Goal: Check status: Check status

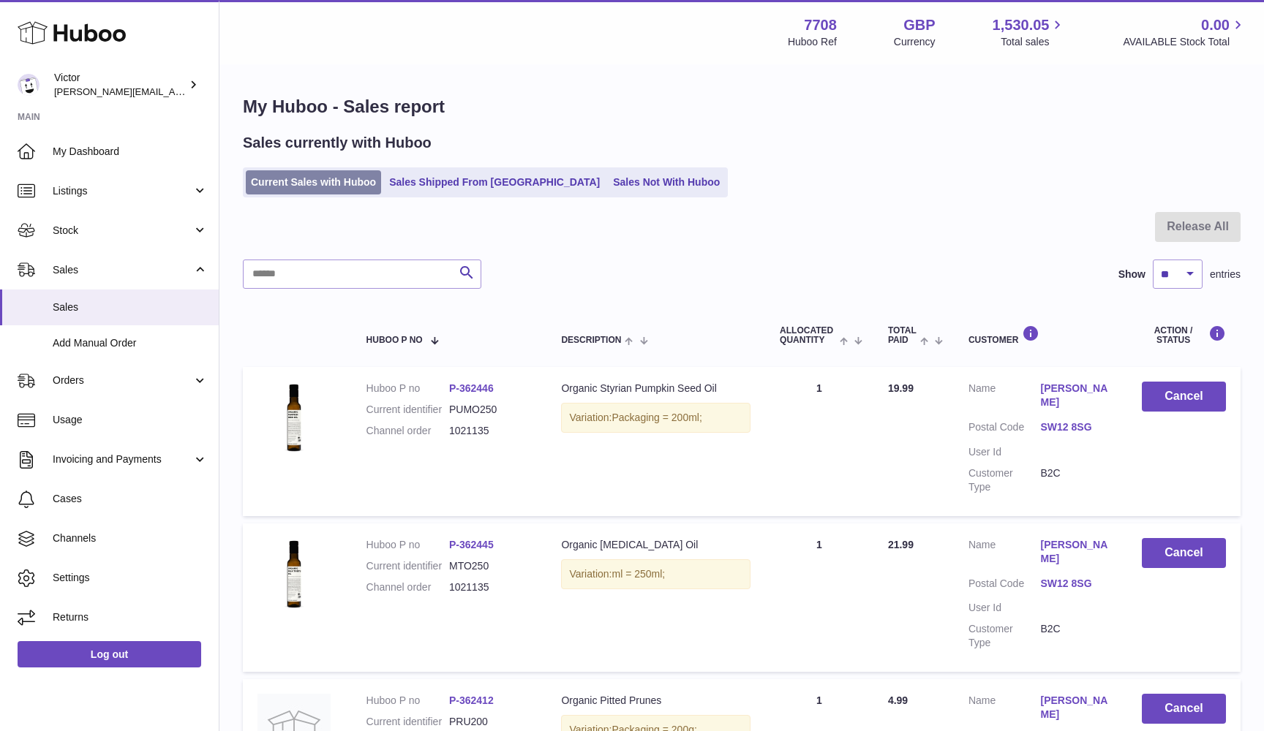
click at [295, 184] on link "Current Sales with Huboo" at bounding box center [313, 182] width 135 height 24
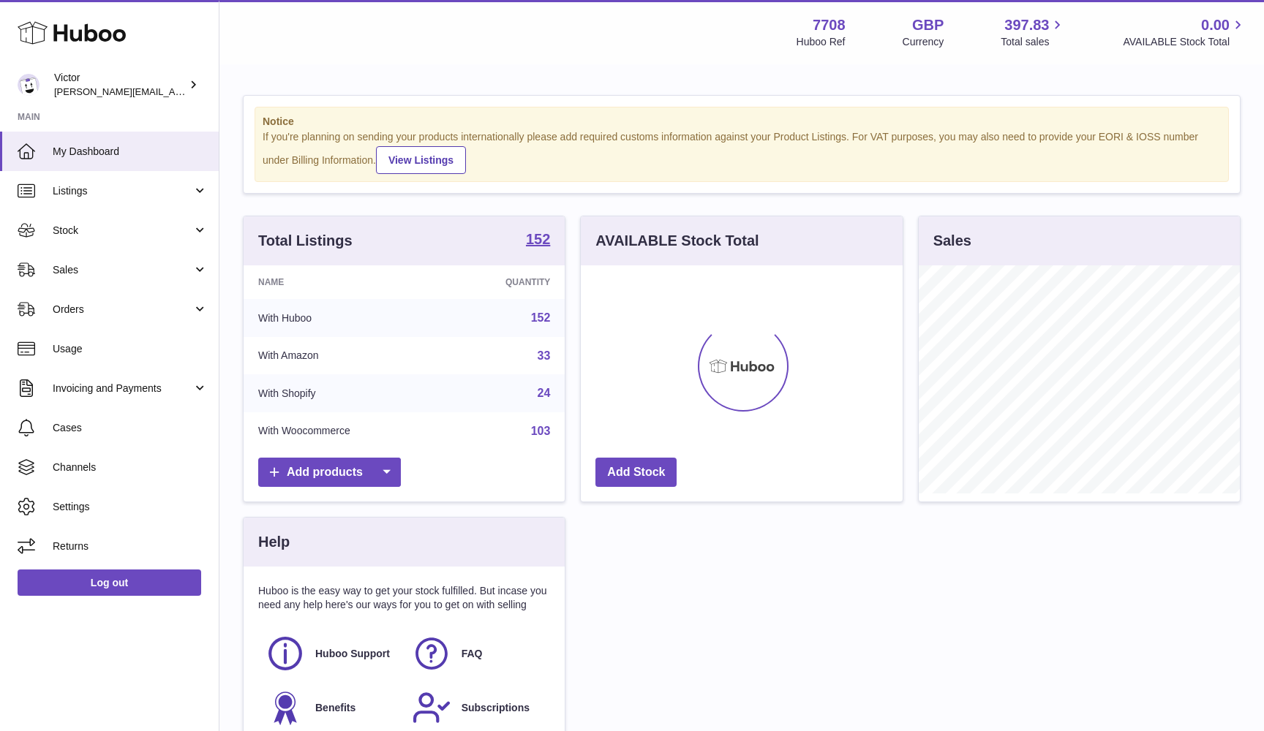
scroll to position [228, 322]
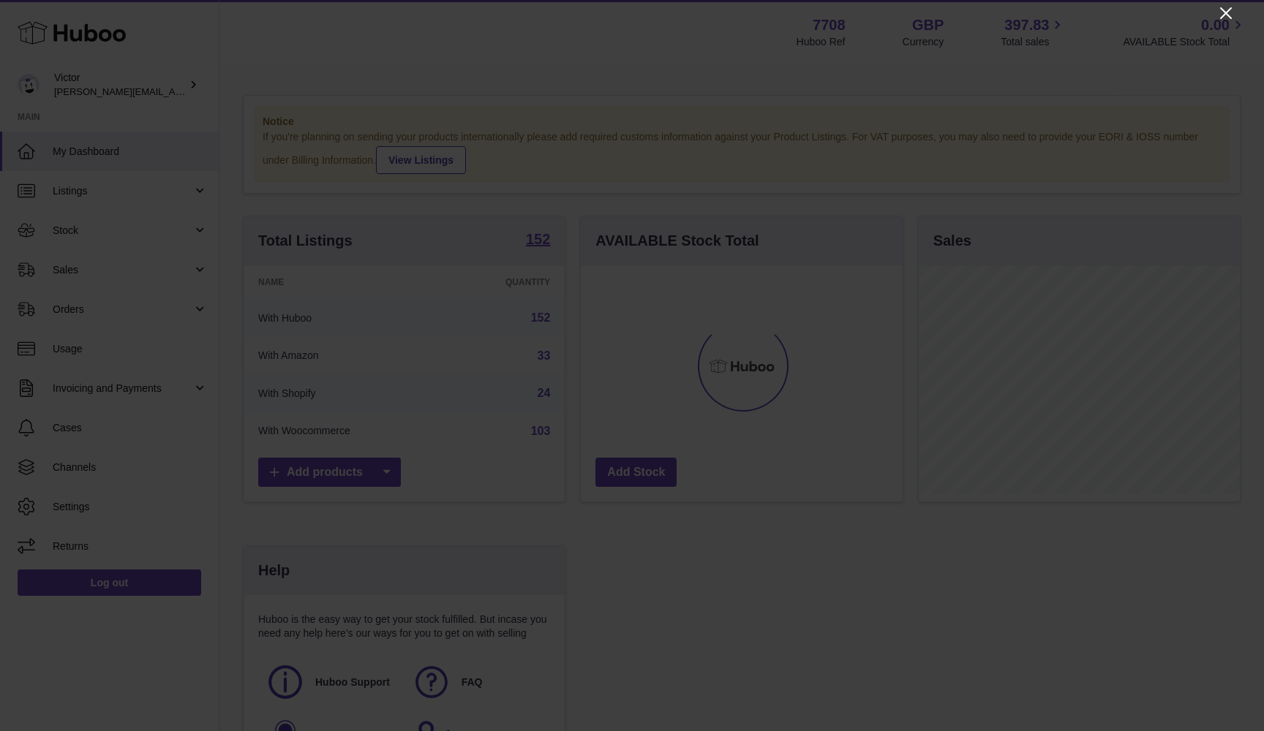
click at [1227, 11] on icon "Close" at bounding box center [1226, 13] width 12 height 12
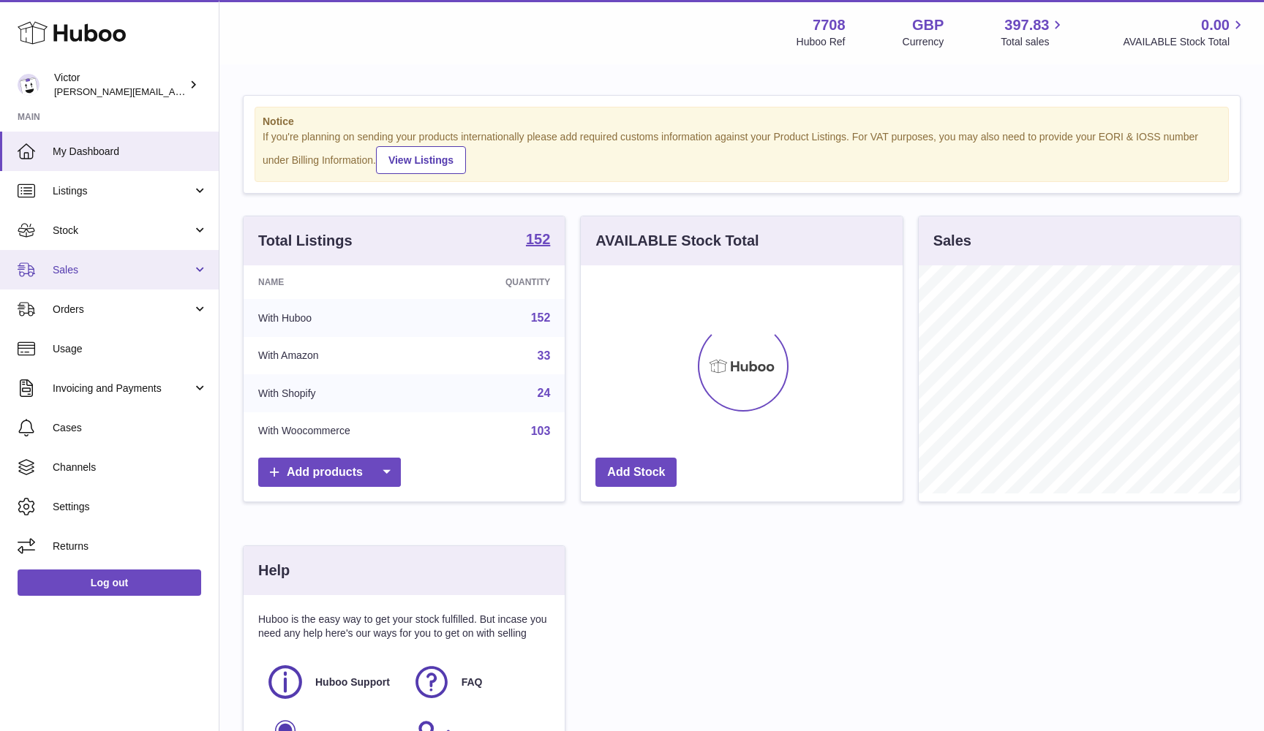
click at [140, 265] on span "Sales" at bounding box center [123, 270] width 140 height 14
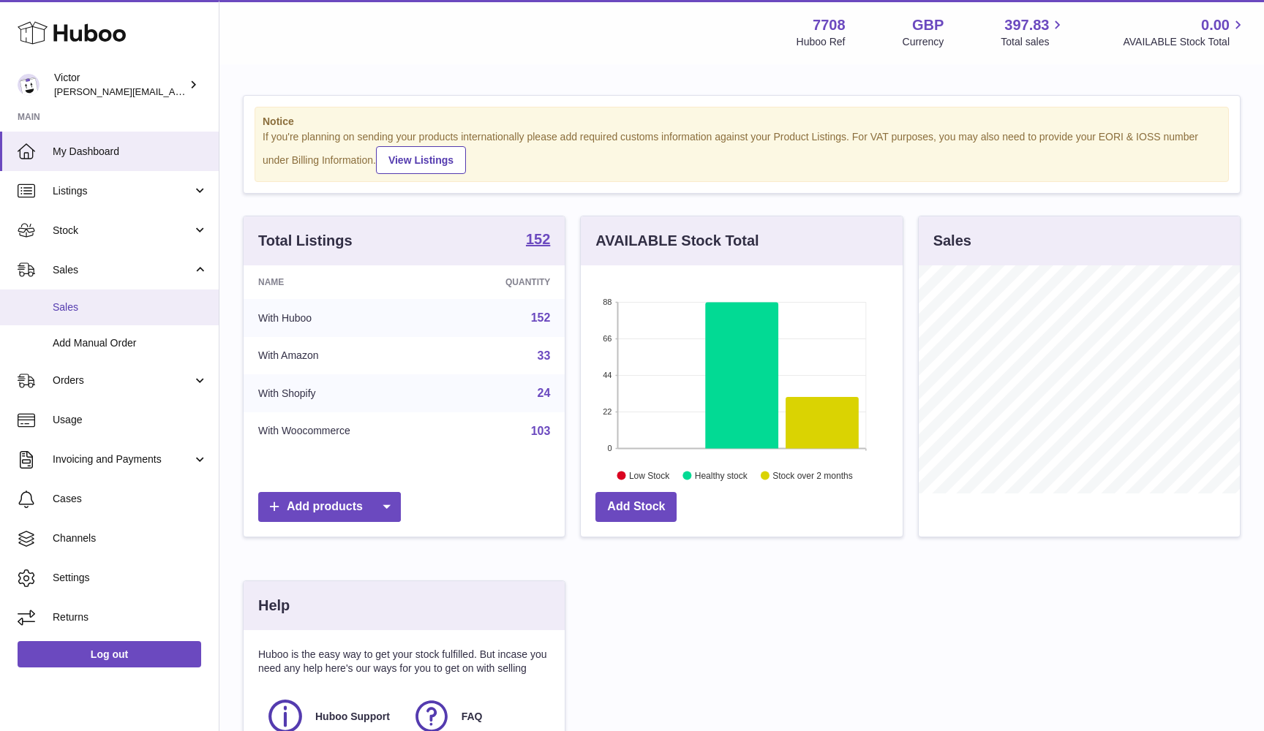
click at [119, 304] on span "Sales" at bounding box center [130, 308] width 155 height 14
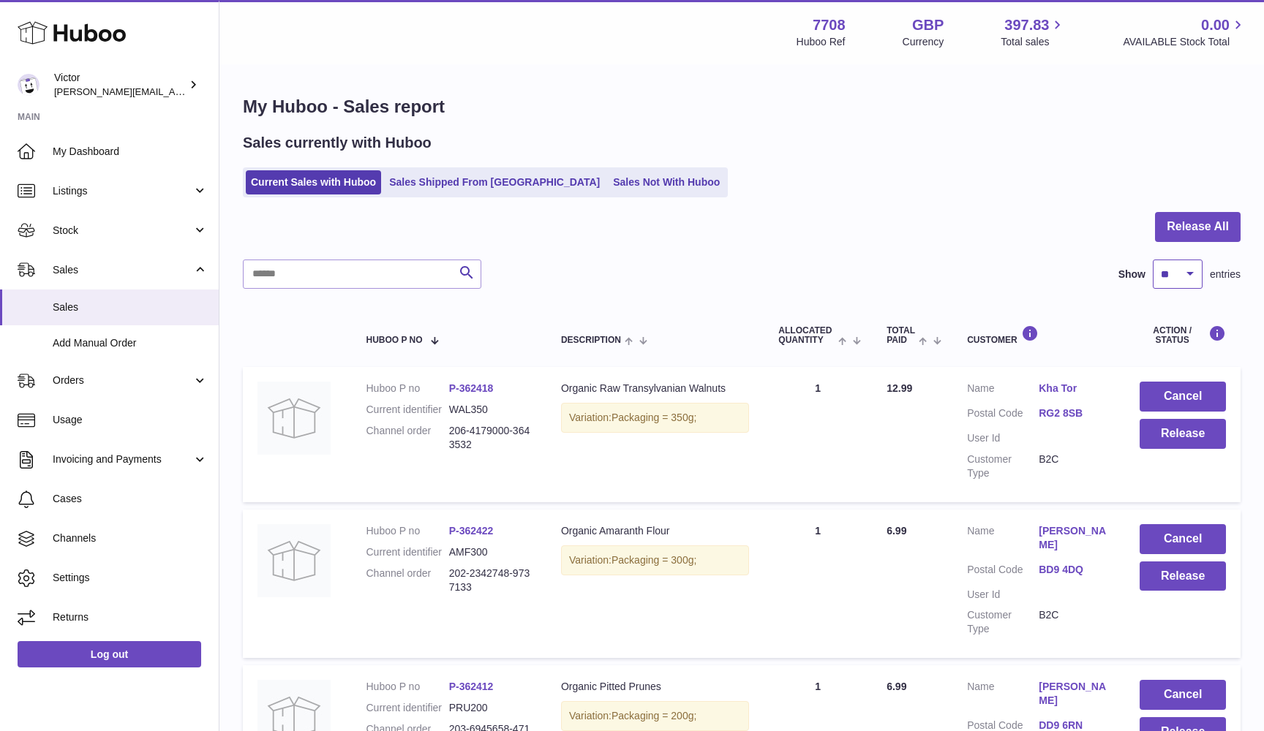
select select "***"
click at [1197, 226] on button "Release All" at bounding box center [1198, 227] width 86 height 30
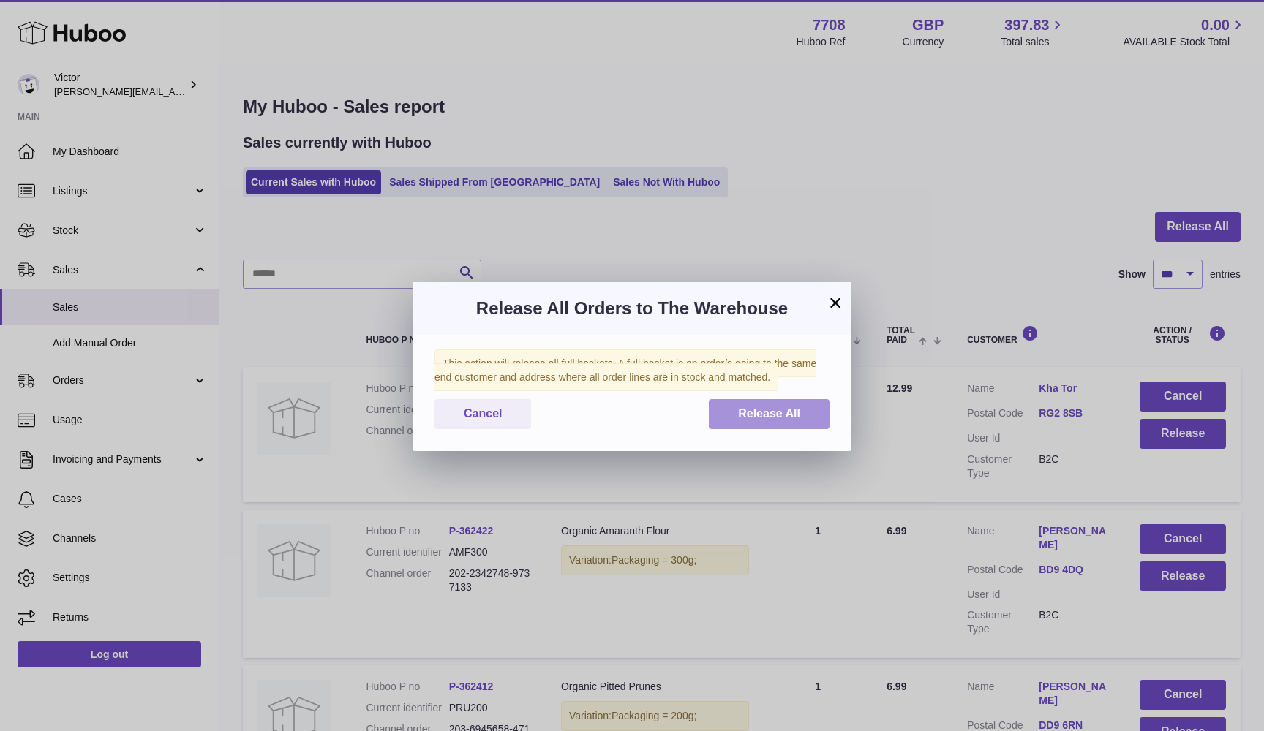
click at [821, 403] on button "Release All" at bounding box center [769, 414] width 121 height 30
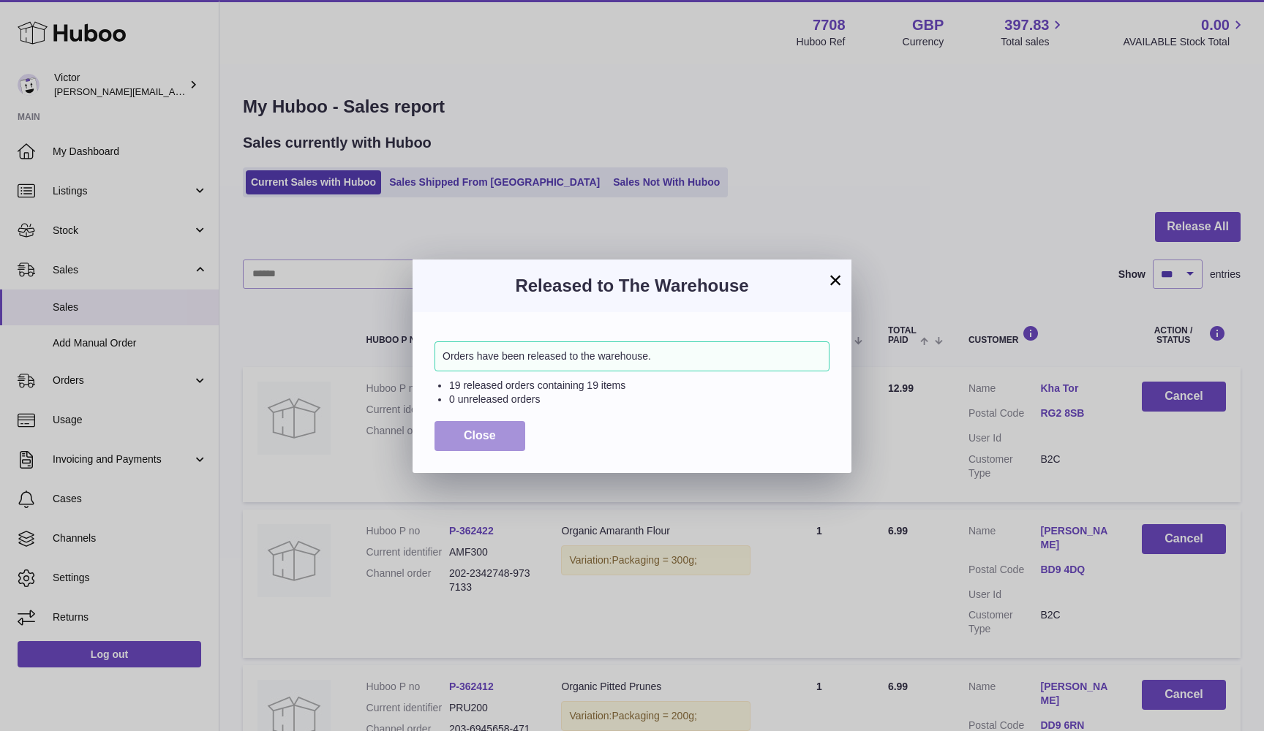
click at [478, 429] on span "Close" at bounding box center [480, 435] width 32 height 12
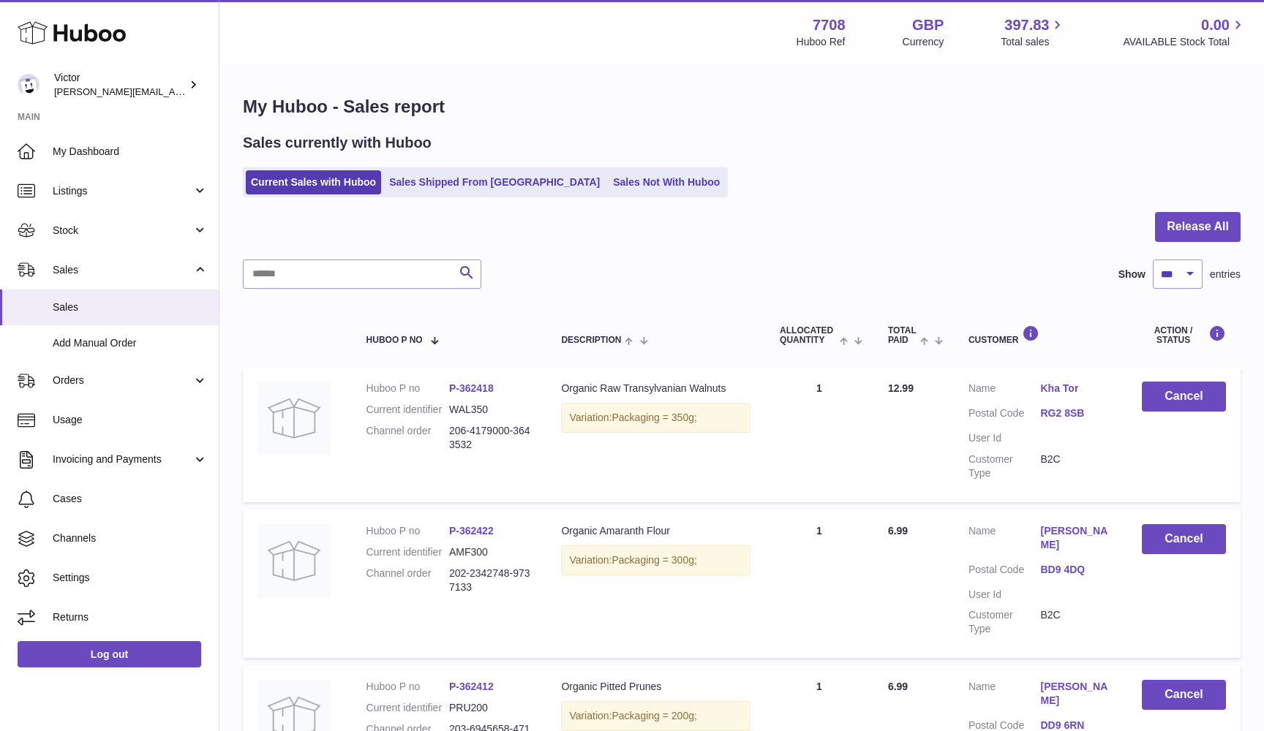
click at [599, 194] on ul "Current Sales with Huboo Sales Shipped From Huboo Sales Not With Huboo" at bounding box center [485, 182] width 485 height 30
click at [608, 181] on link "Sales Not With Huboo" at bounding box center [666, 182] width 117 height 24
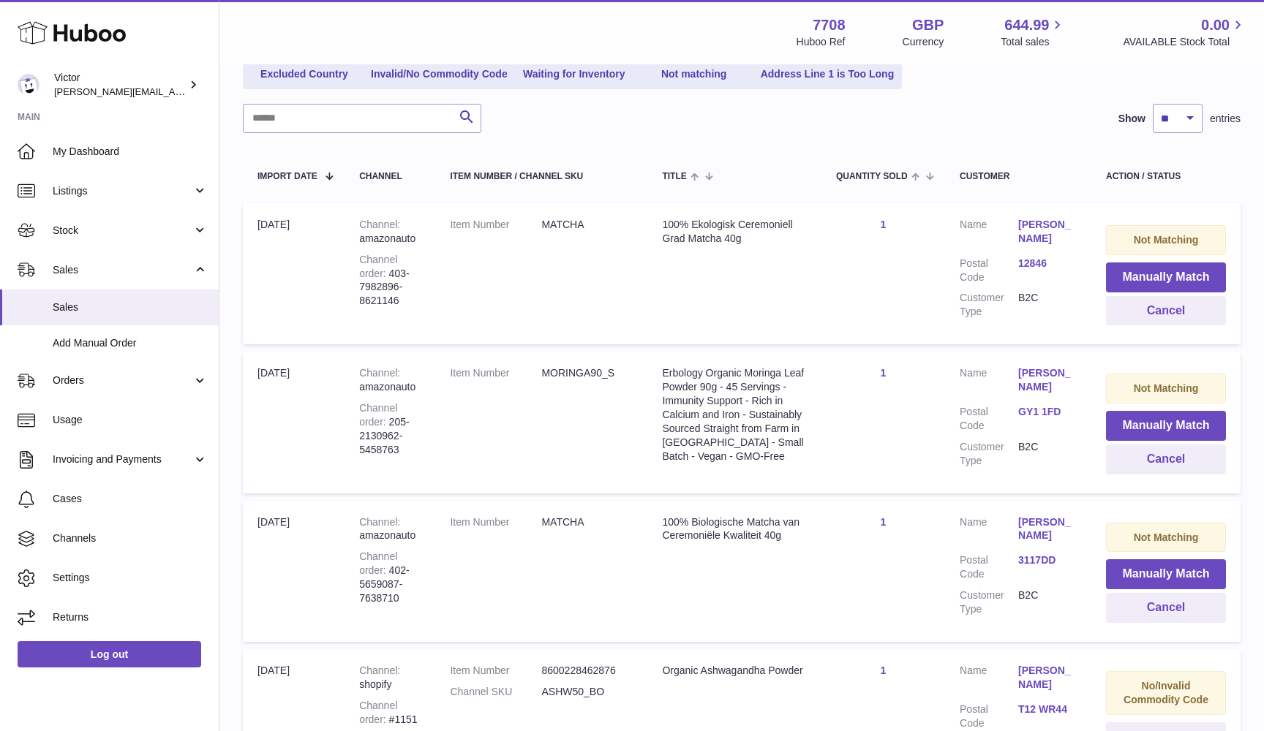
scroll to position [187, 0]
click at [1033, 405] on link "GY1 1FD" at bounding box center [1047, 412] width 59 height 14
click at [1001, 543] on div "**********" at bounding box center [632, 439] width 1264 height 878
click at [1163, 412] on button "Manually Match" at bounding box center [1166, 426] width 120 height 30
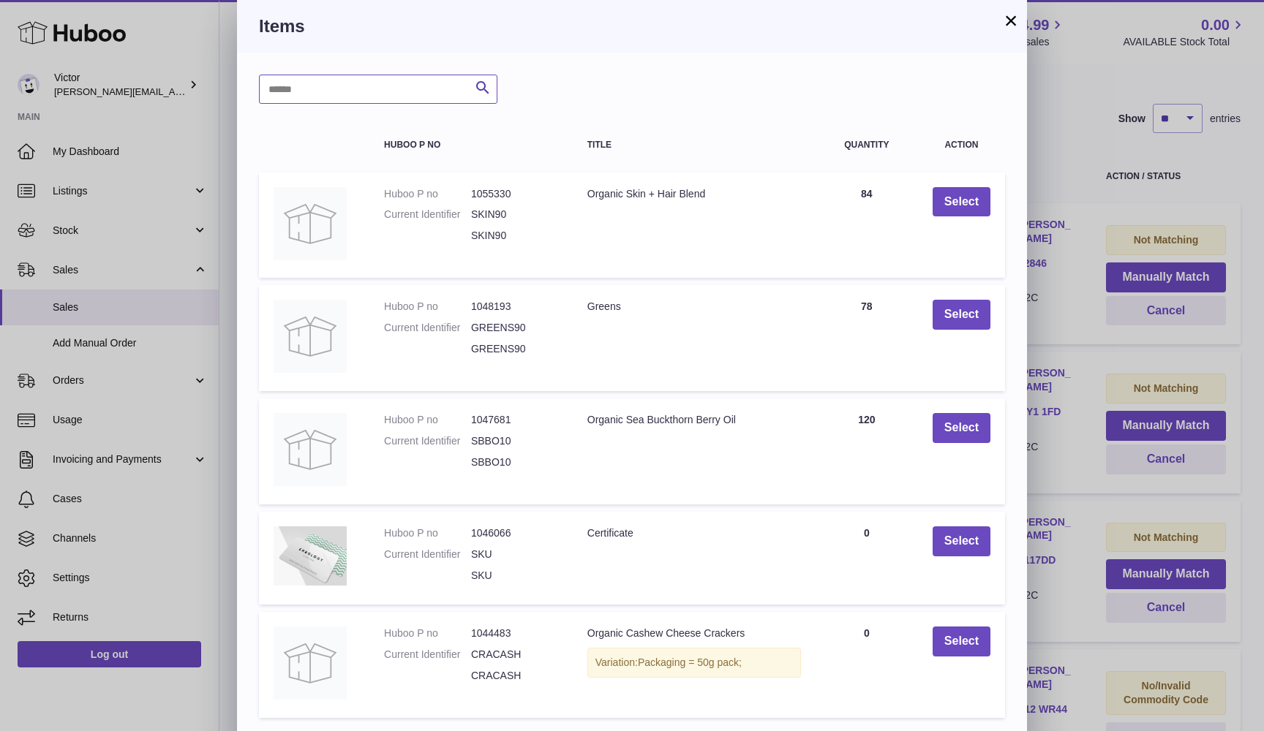
click at [404, 83] on input "text" at bounding box center [378, 89] width 238 height 29
type input "*******"
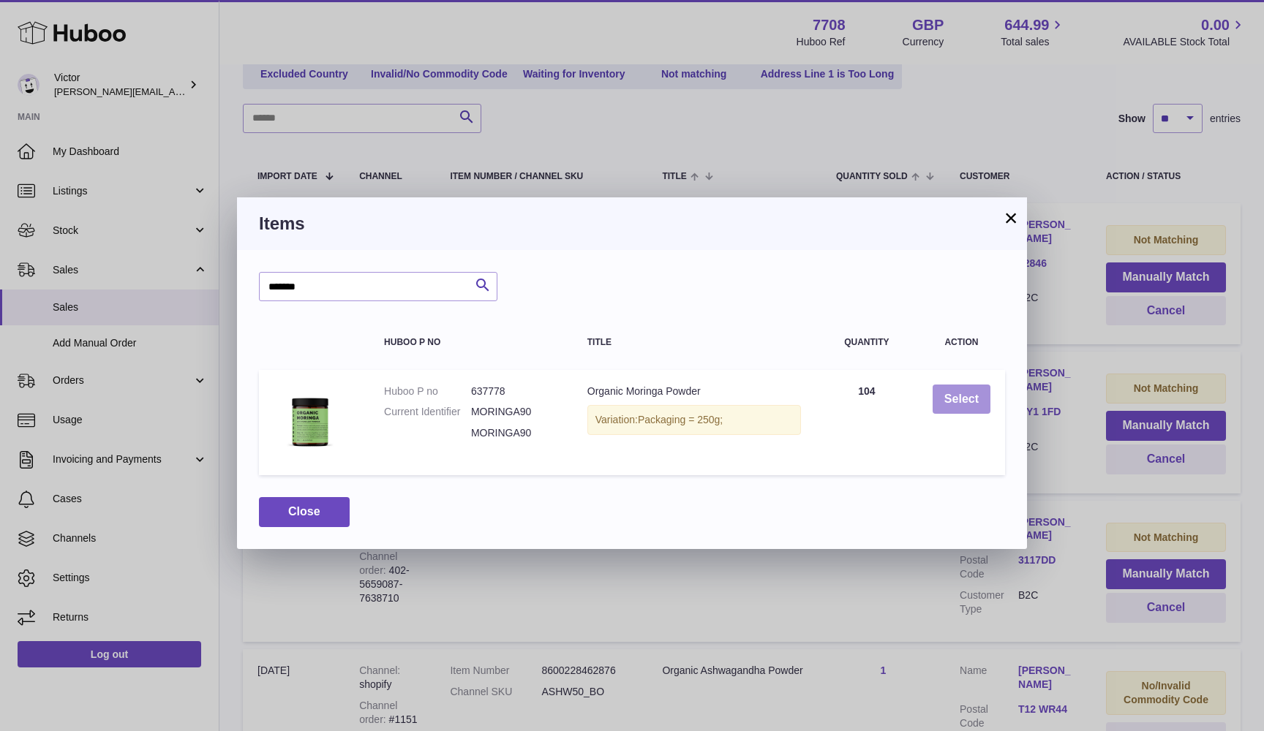
click at [956, 392] on button "Select" at bounding box center [961, 400] width 58 height 30
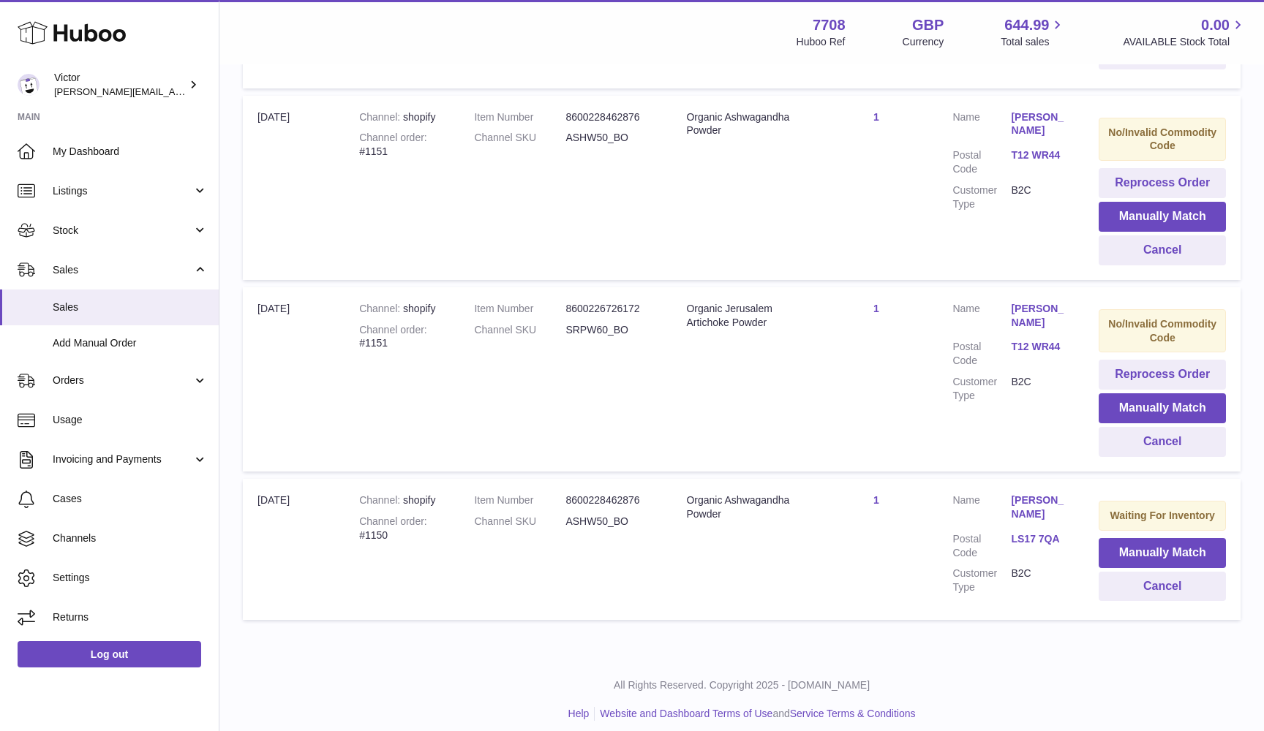
scroll to position [592, 0]
click at [1043, 341] on link "T12 WR44" at bounding box center [1040, 348] width 59 height 14
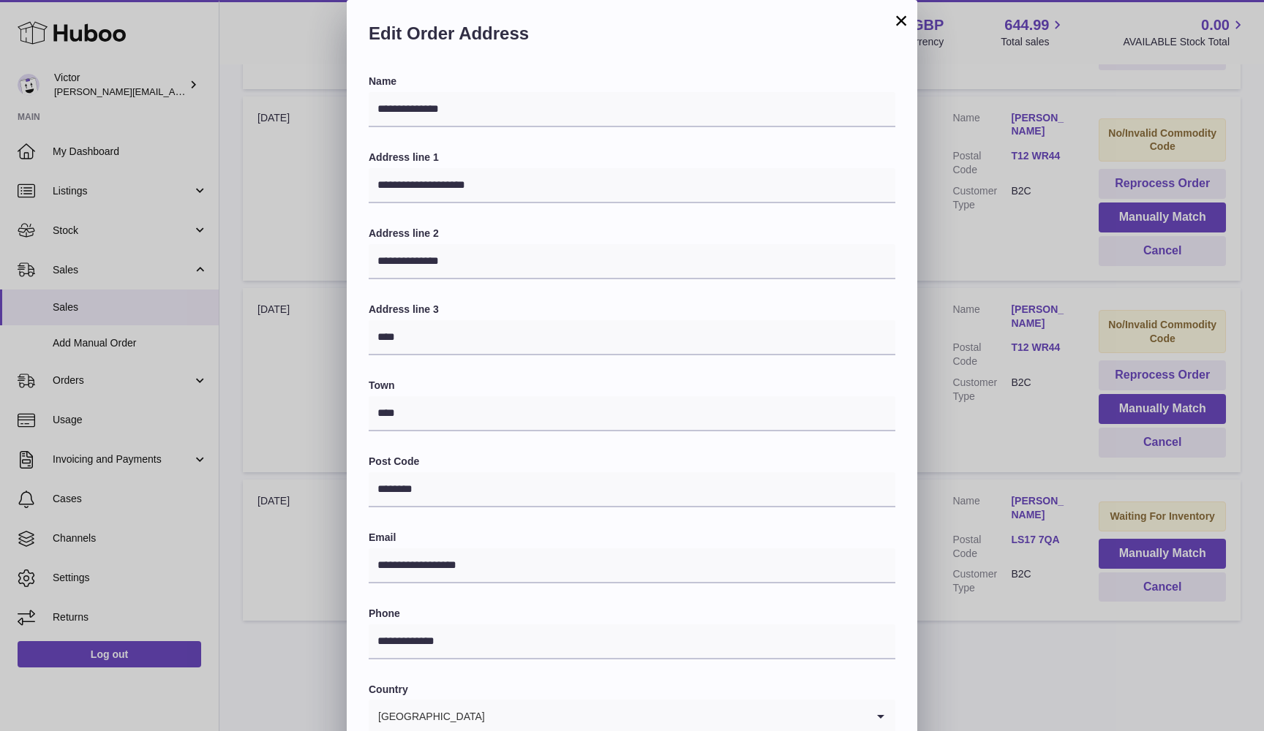
click at [1022, 444] on div "**********" at bounding box center [632, 439] width 1264 height 878
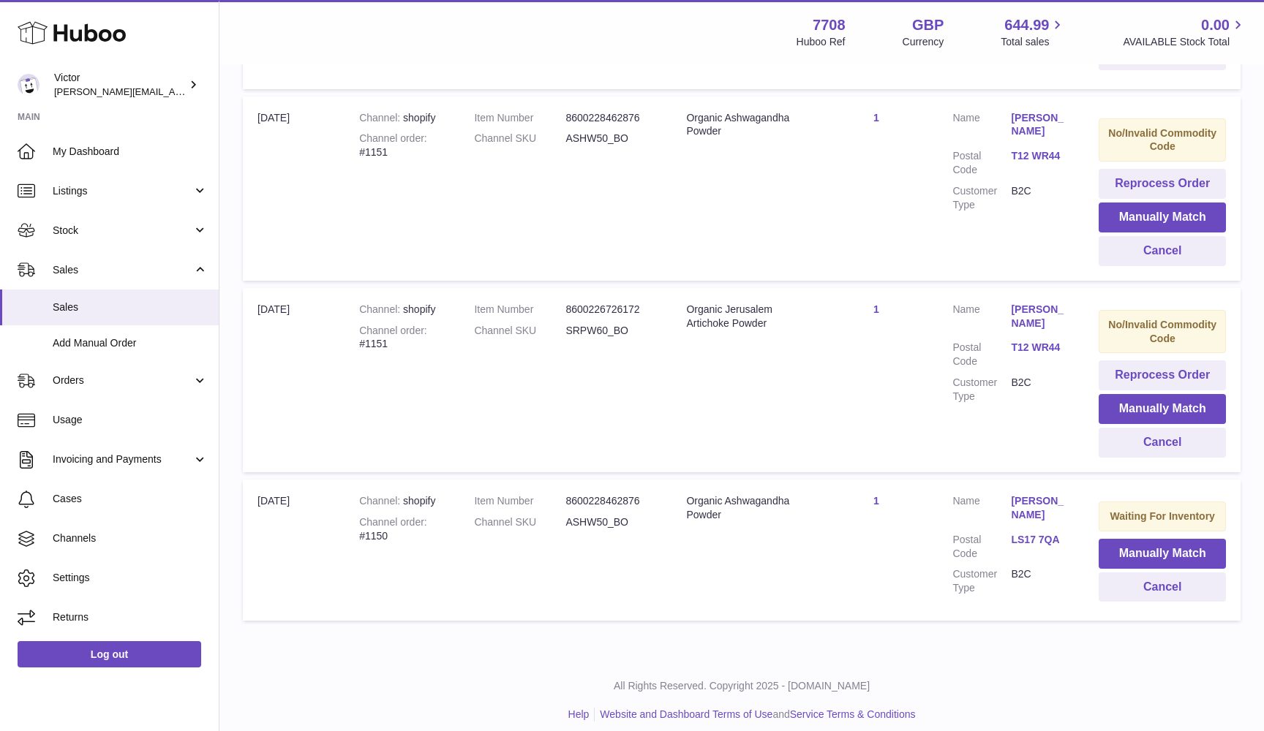
click at [1031, 533] on link "LS17 7QA" at bounding box center [1040, 540] width 59 height 14
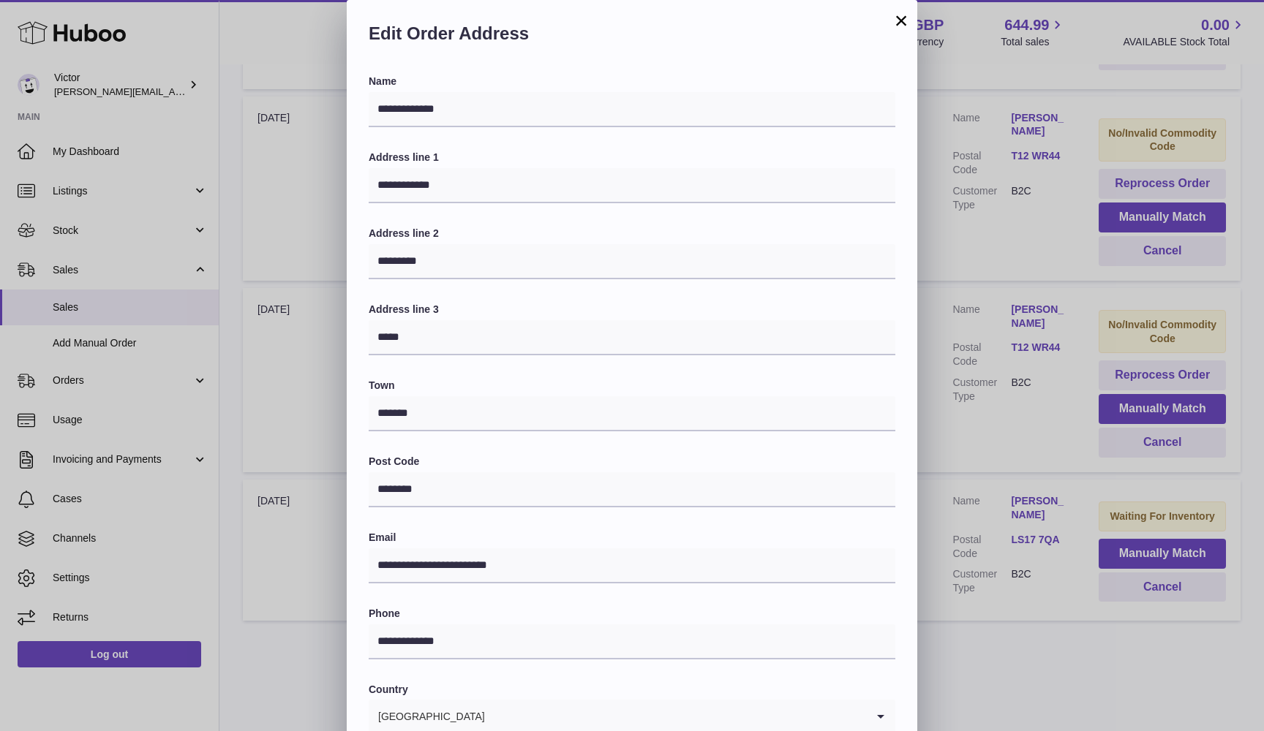
click at [1031, 519] on div "**********" at bounding box center [632, 439] width 1264 height 878
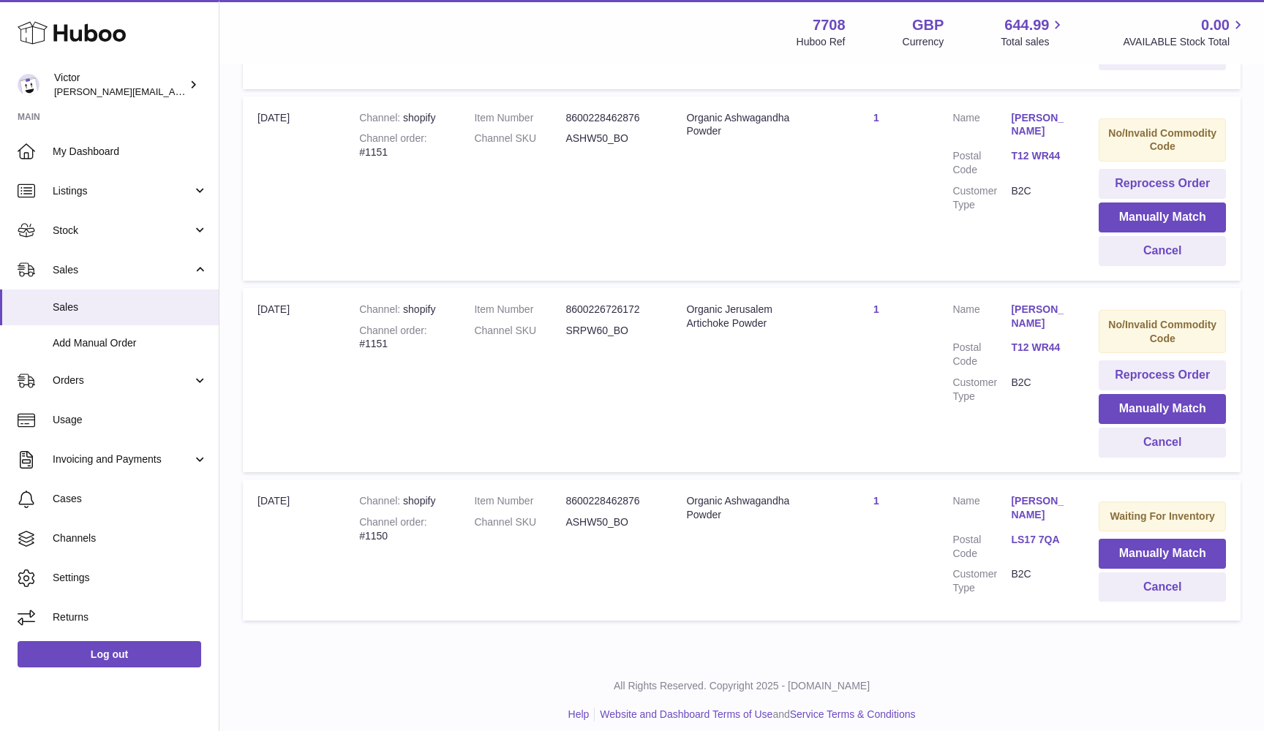
click at [1030, 149] on link "T12 WR44" at bounding box center [1040, 156] width 59 height 14
click at [1023, 181] on div at bounding box center [632, 365] width 1264 height 731
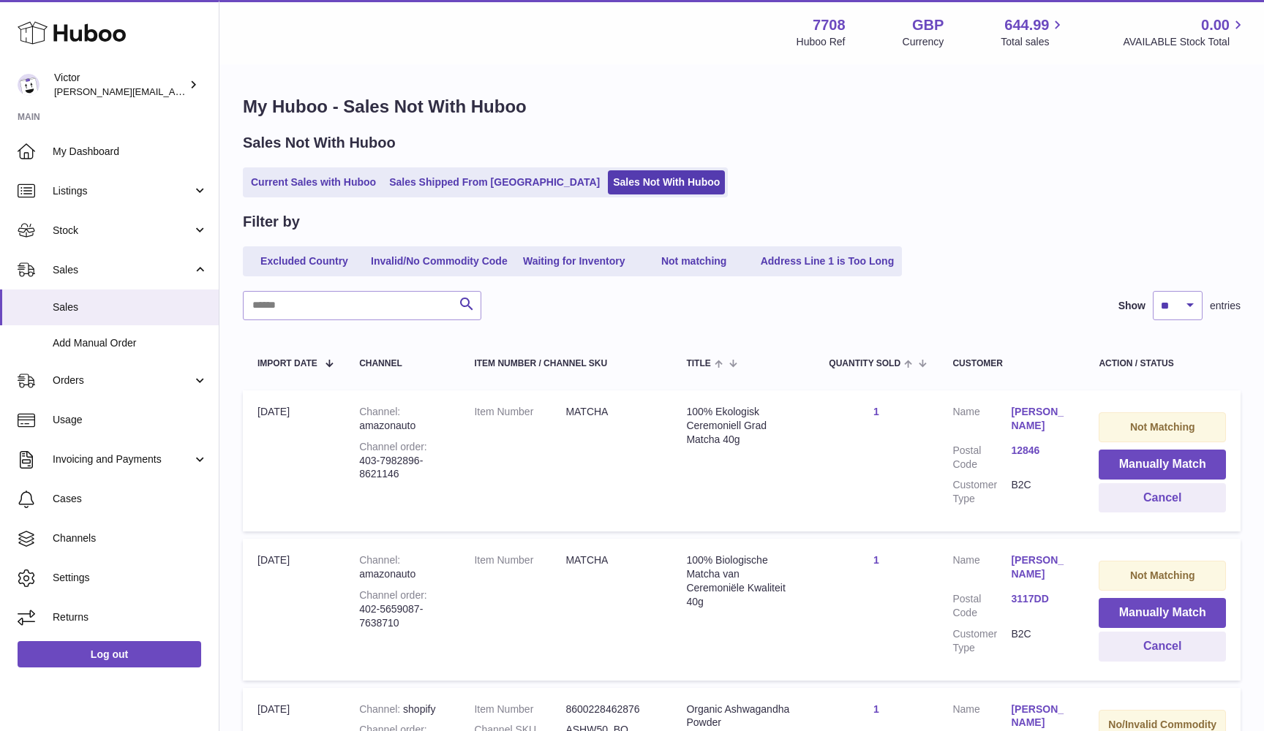
scroll to position [0, 0]
click at [250, 178] on link "Current Sales with Huboo" at bounding box center [313, 182] width 135 height 24
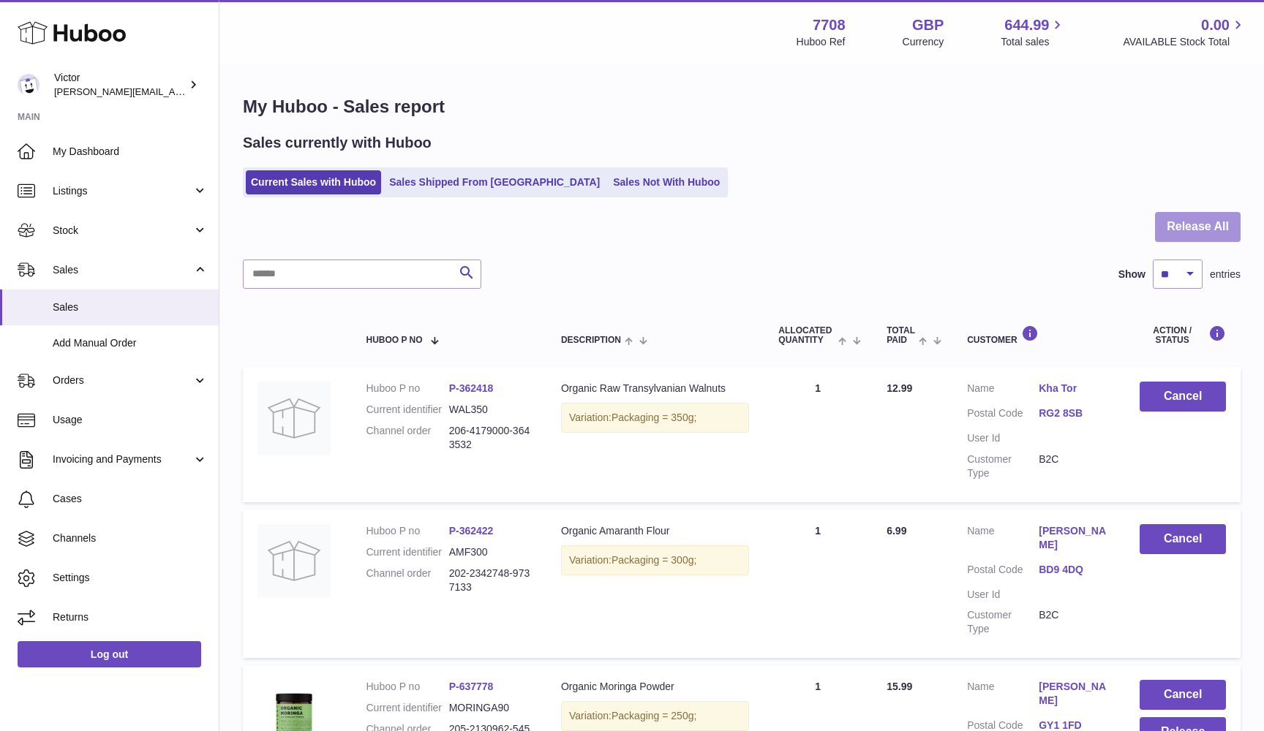
click at [1204, 227] on button "Release All" at bounding box center [1198, 227] width 86 height 30
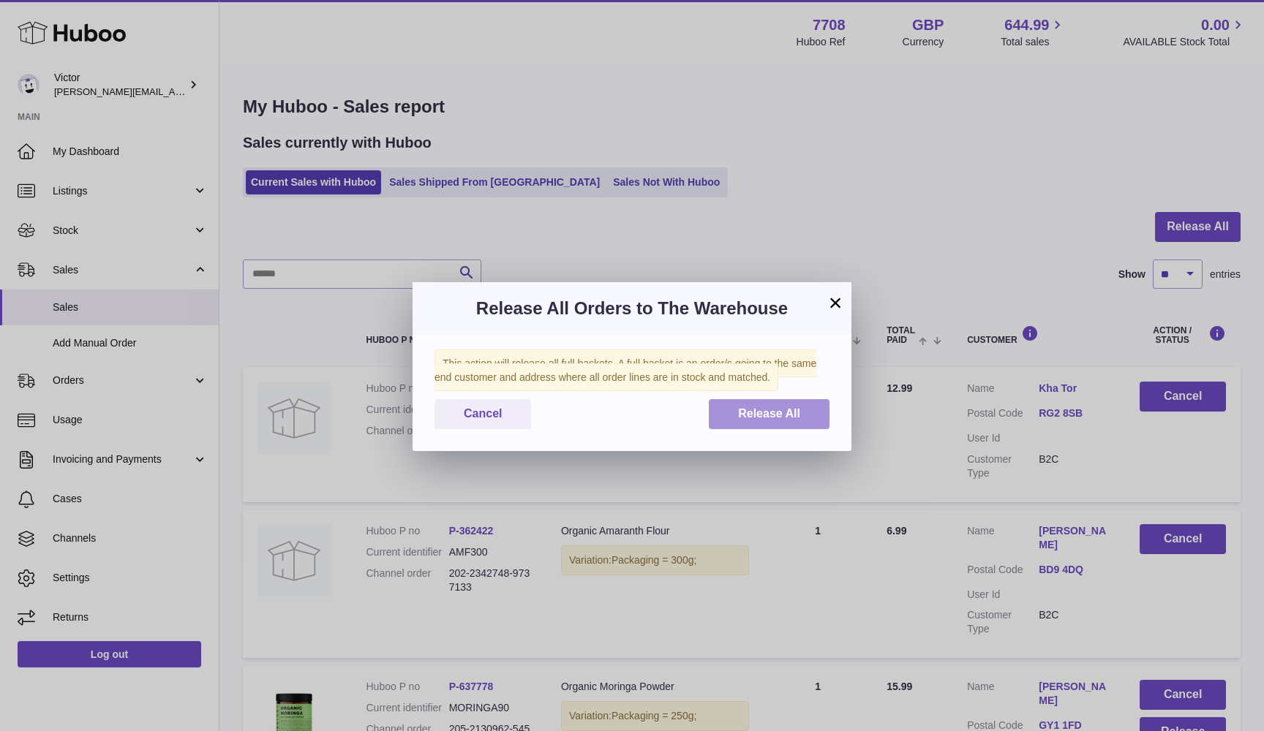
click at [793, 404] on button "Release All" at bounding box center [769, 414] width 121 height 30
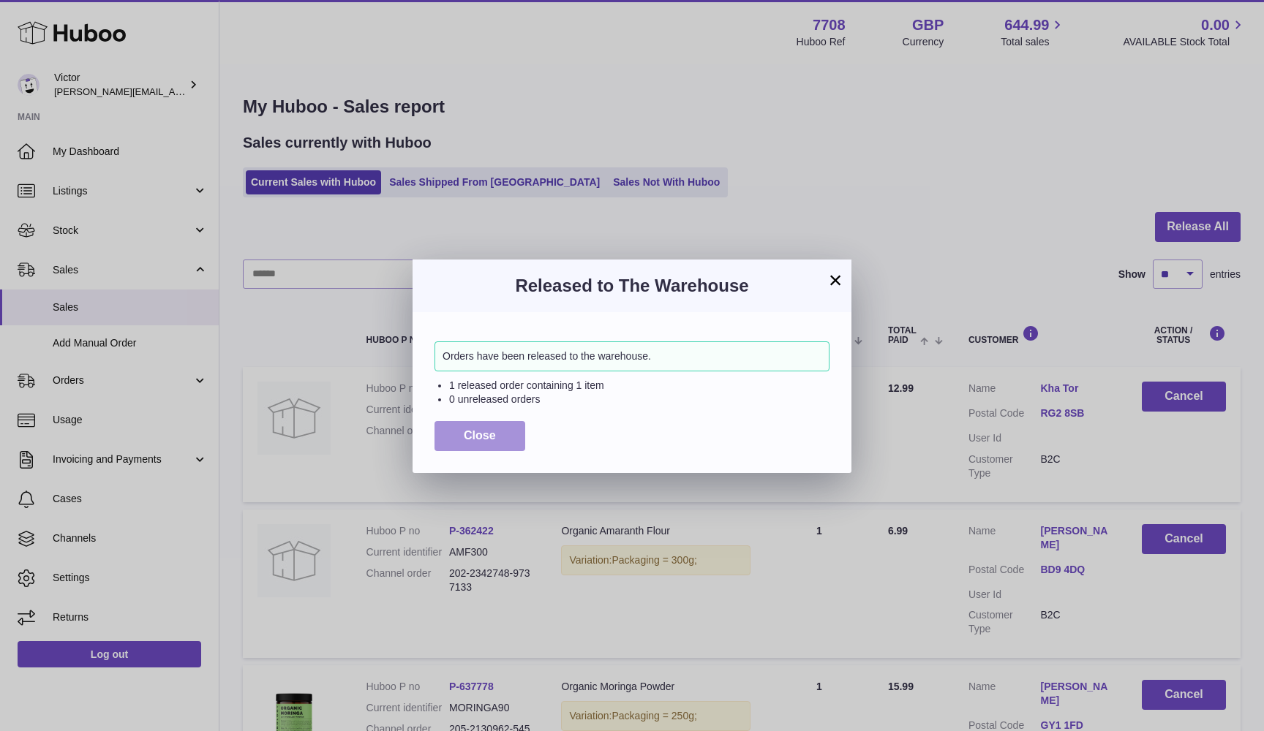
click at [506, 446] on button "Close" at bounding box center [479, 436] width 91 height 30
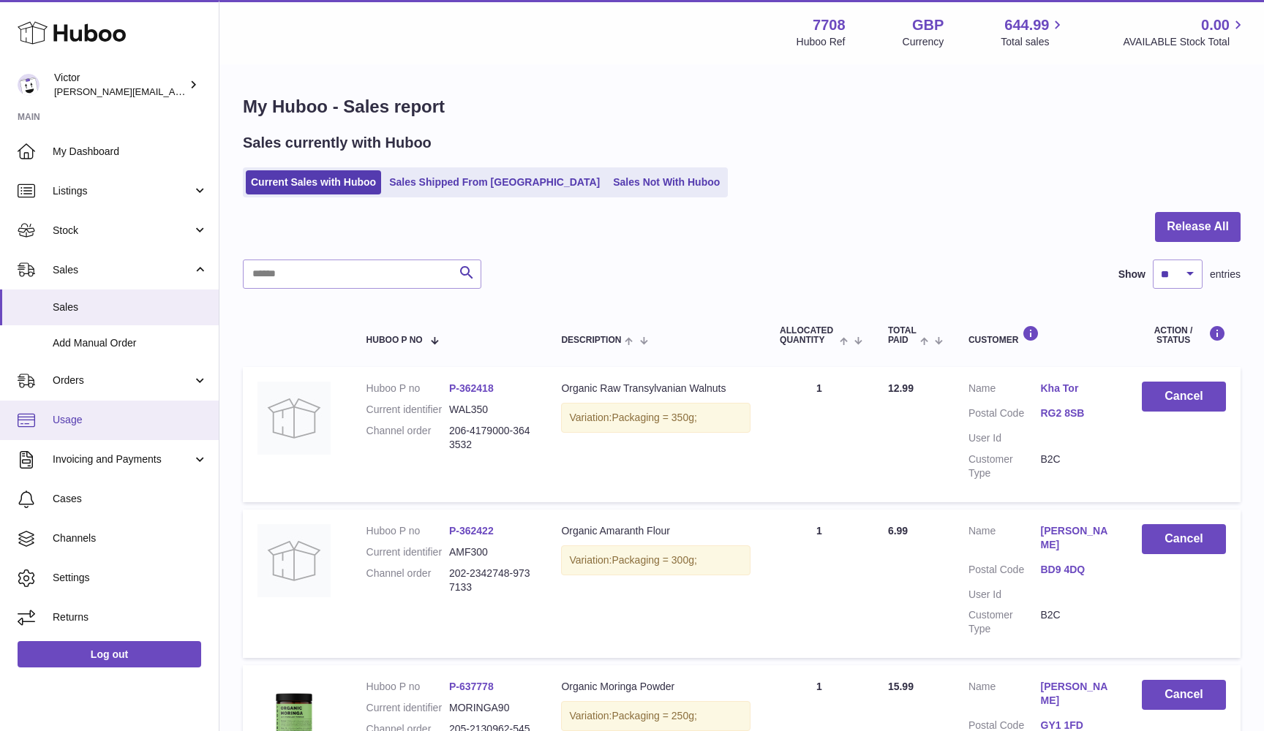
click at [93, 422] on span "Usage" at bounding box center [130, 420] width 155 height 14
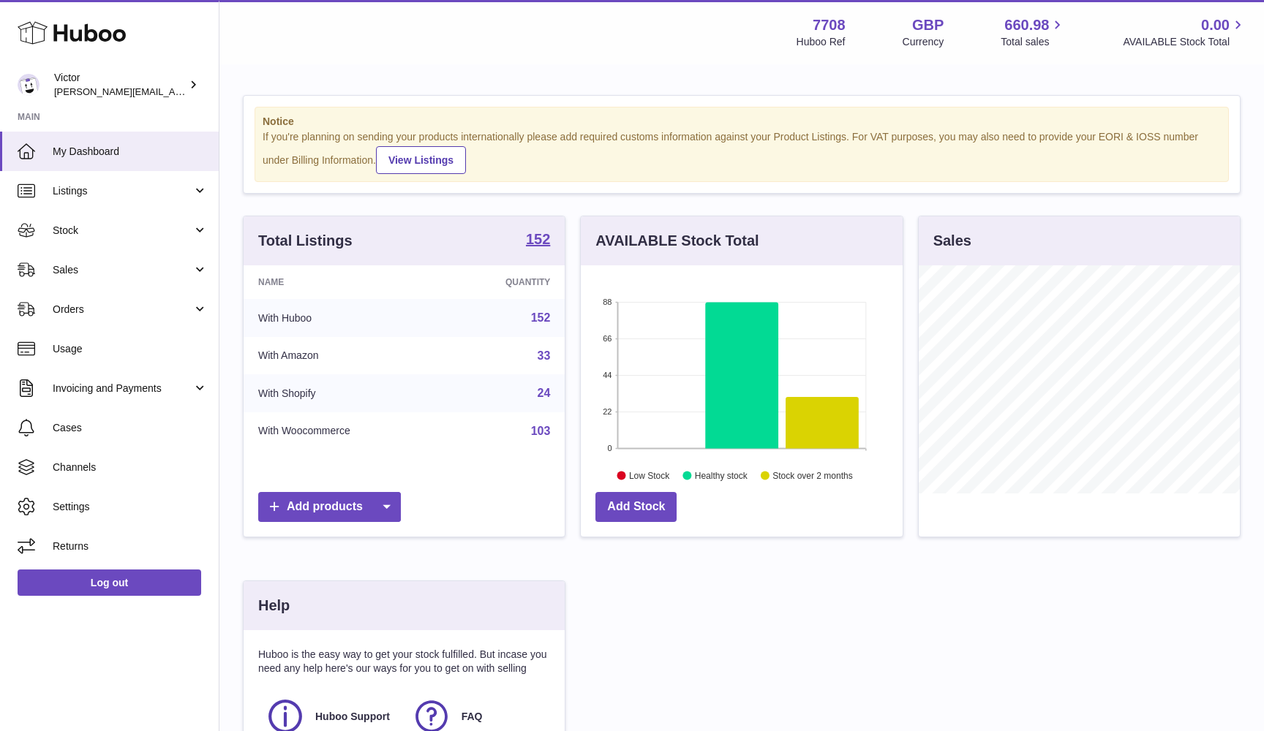
scroll to position [228, 322]
click at [111, 260] on link "Sales" at bounding box center [109, 269] width 219 height 39
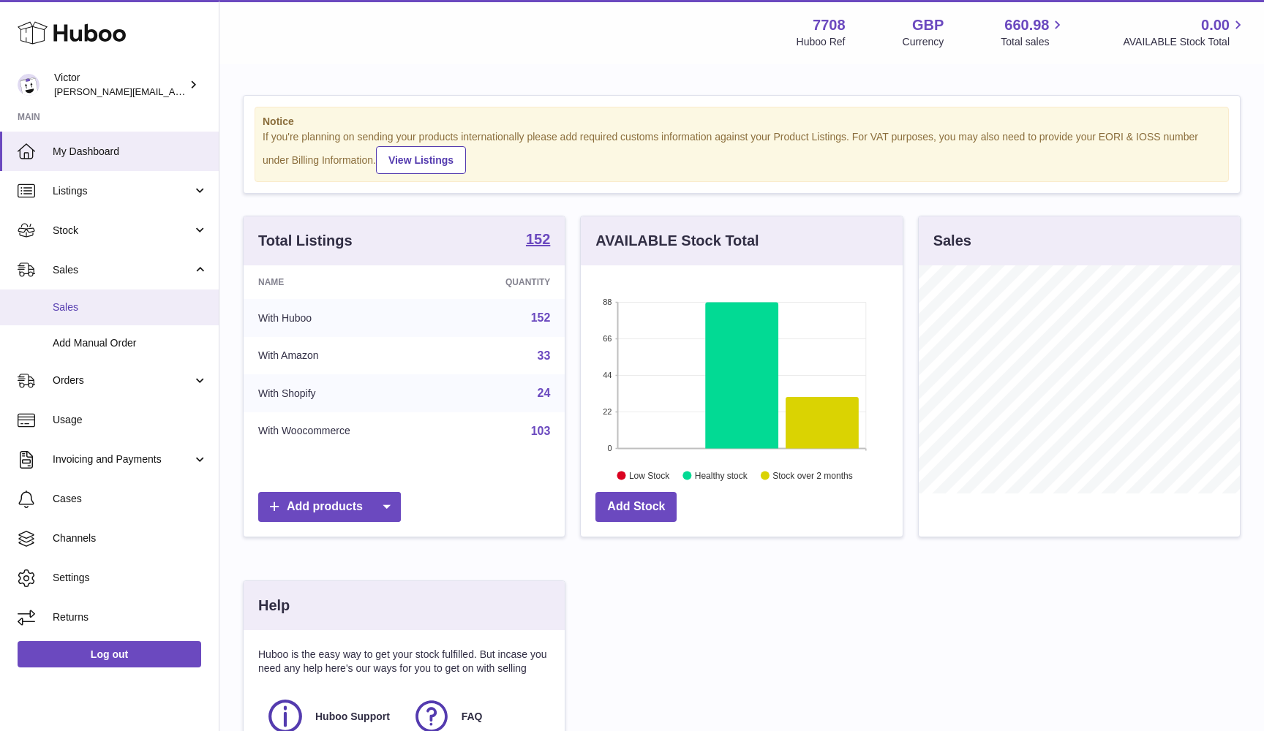
click at [110, 290] on link "Sales" at bounding box center [109, 308] width 219 height 36
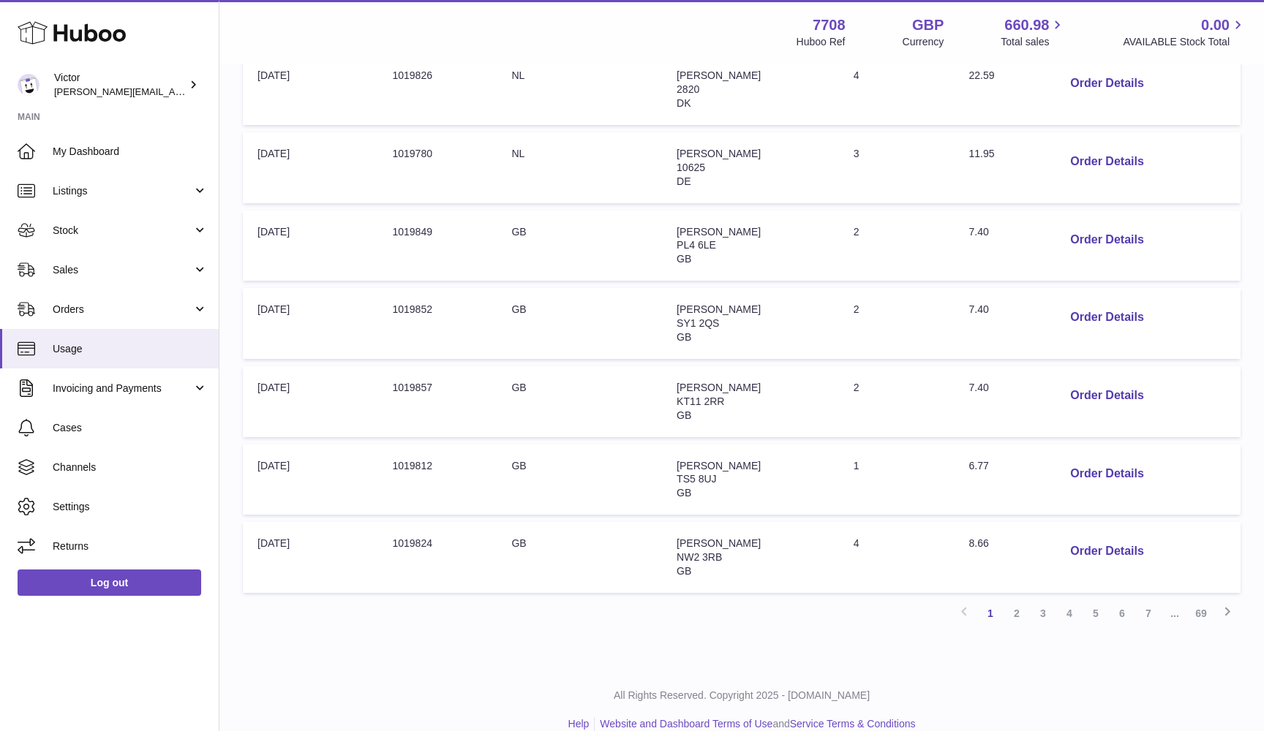
scroll to position [529, 0]
click at [1203, 601] on link "69" at bounding box center [1201, 614] width 26 height 26
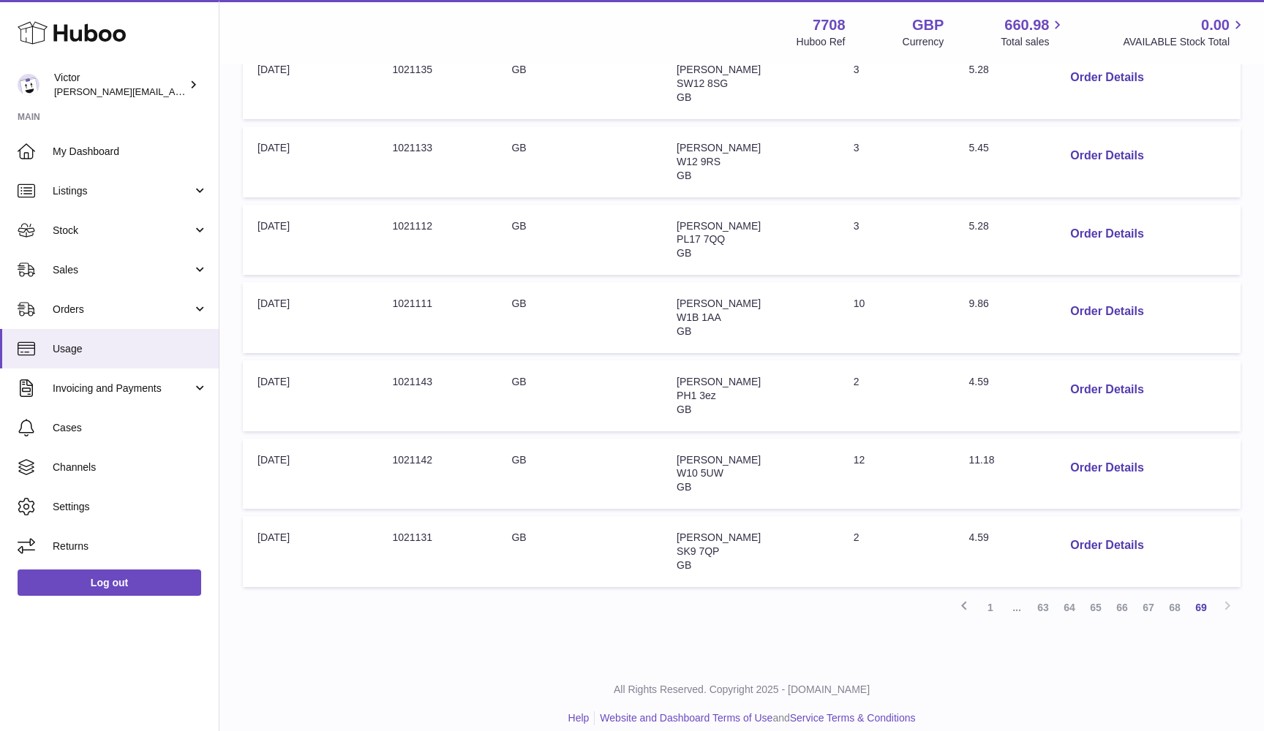
scroll to position [301, 0]
click at [1169, 595] on link "68" at bounding box center [1174, 608] width 26 height 26
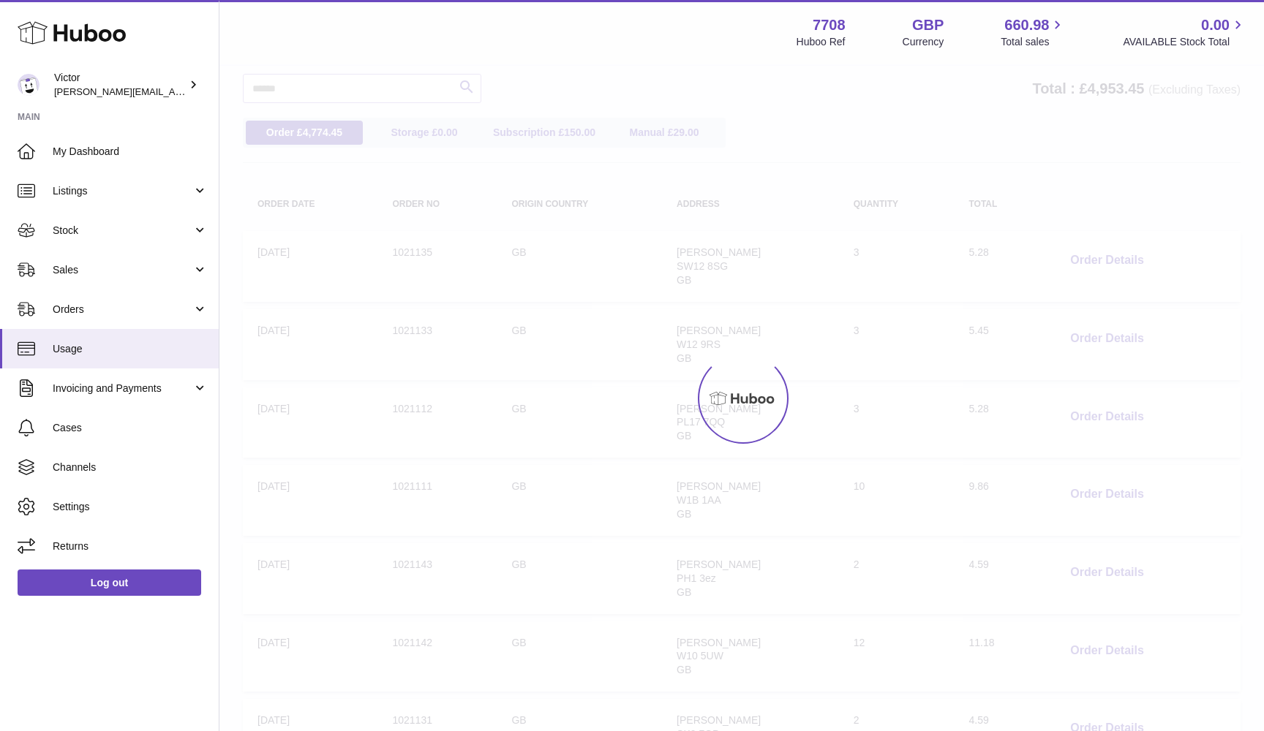
scroll to position [66, 0]
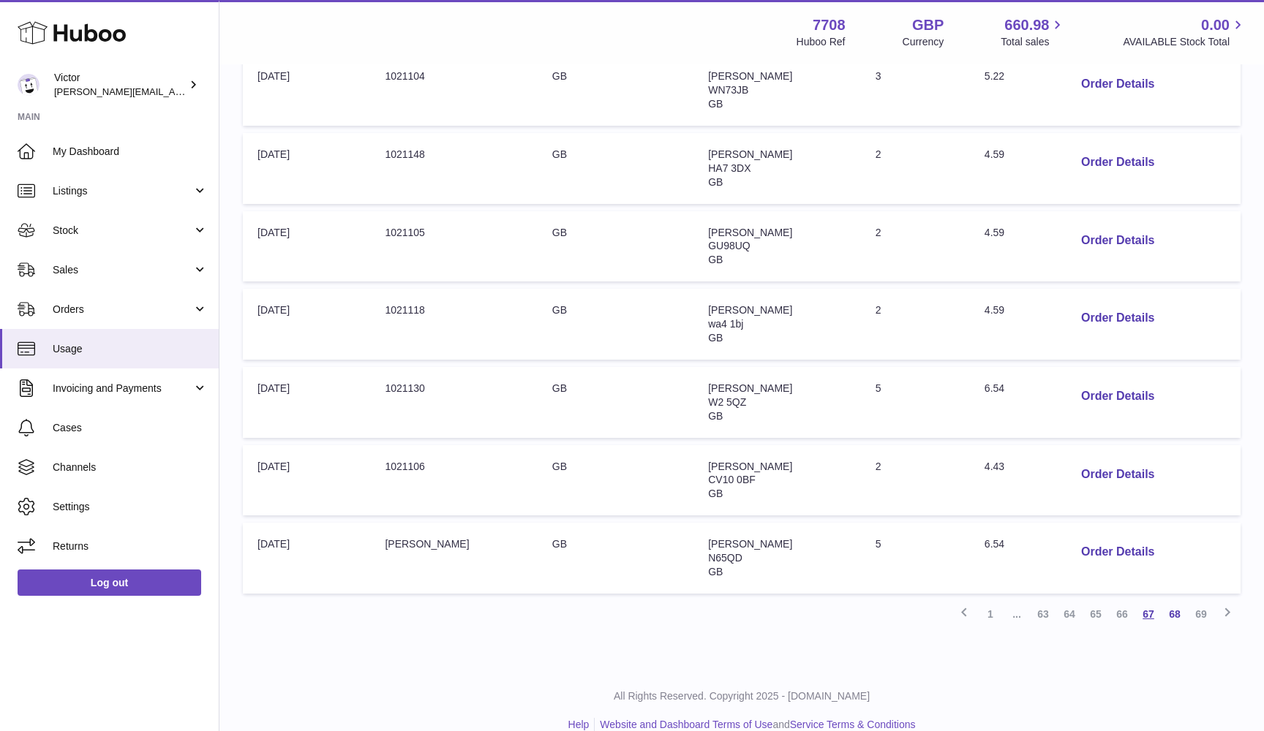
click at [1147, 601] on link "67" at bounding box center [1148, 614] width 26 height 26
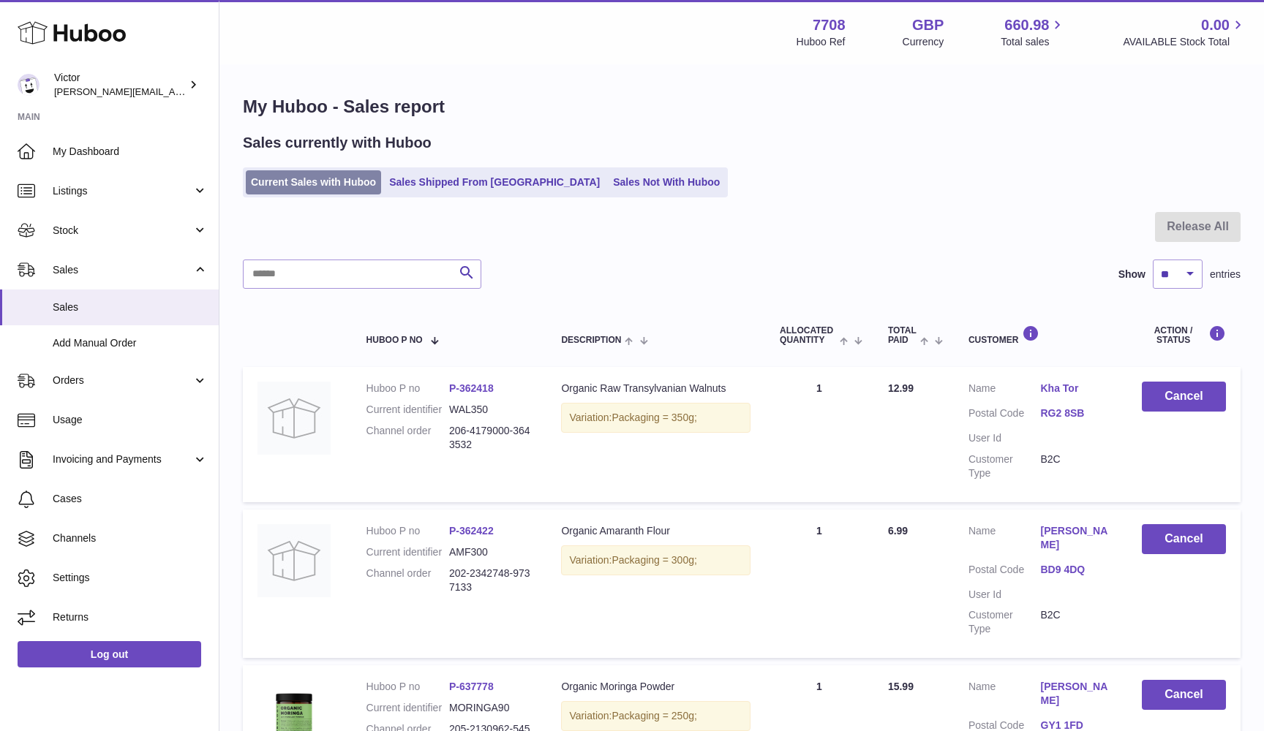
click at [350, 180] on link "Current Sales with Huboo" at bounding box center [313, 182] width 135 height 24
click at [608, 180] on link "Sales Not With Huboo" at bounding box center [666, 182] width 117 height 24
